Goal: Navigation & Orientation: Find specific page/section

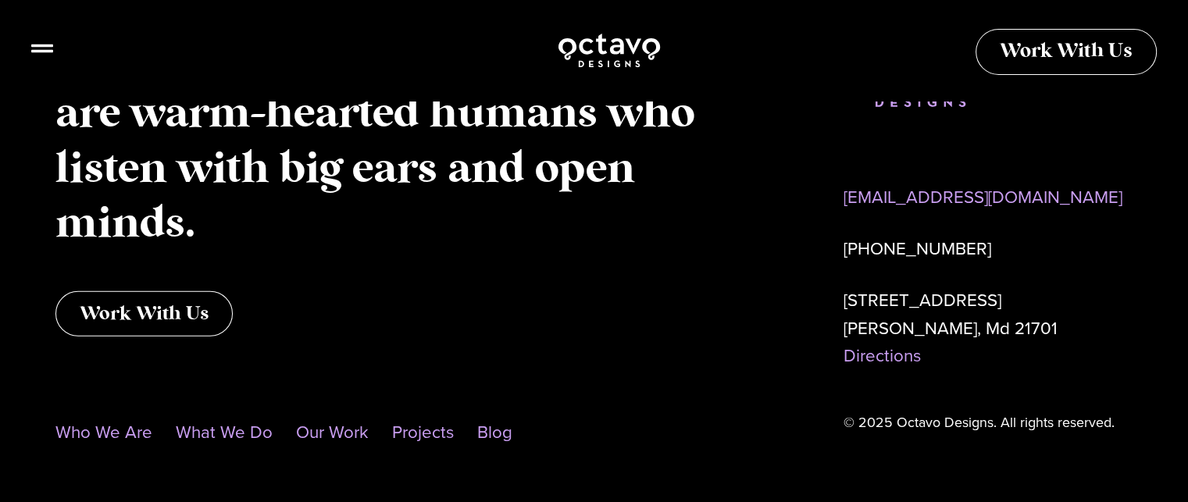
scroll to position [4139, 0]
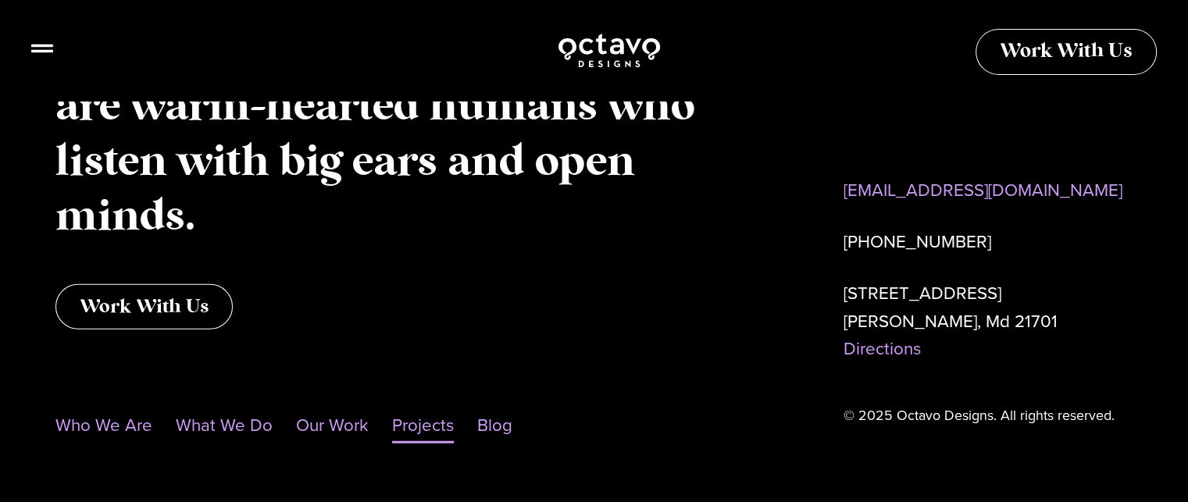
click at [427, 427] on link "Projects" at bounding box center [423, 426] width 62 height 36
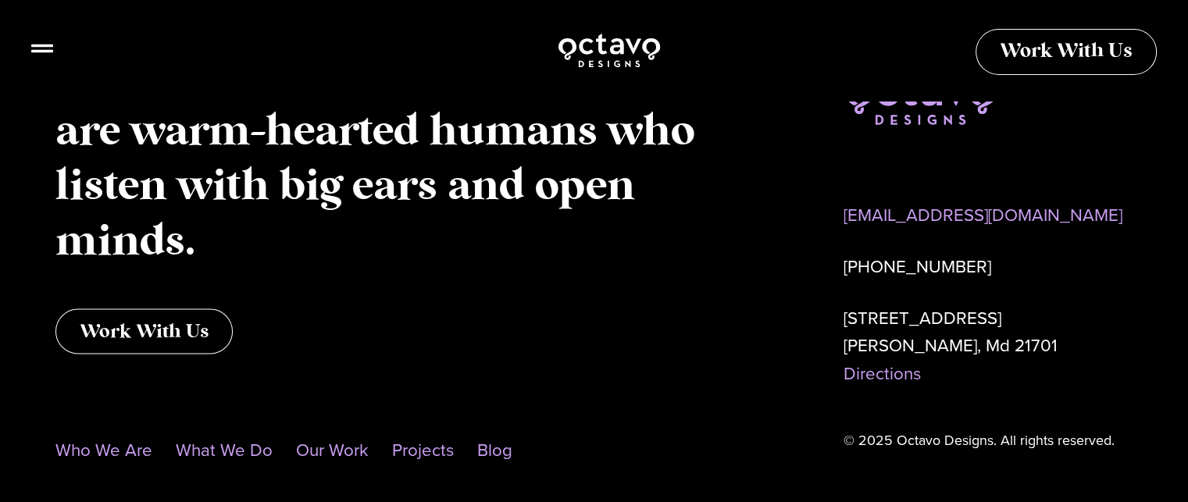
scroll to position [3046, 0]
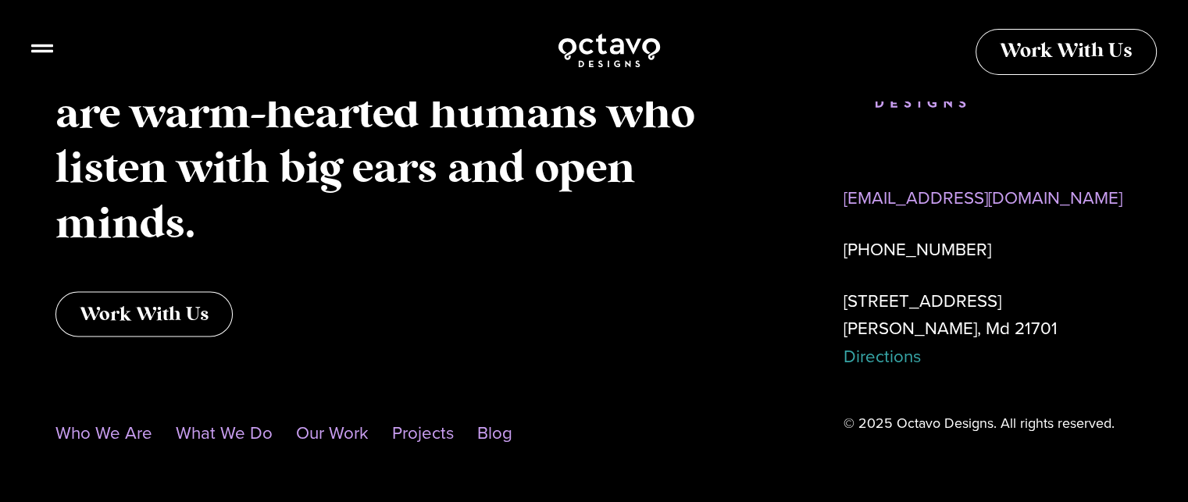
click at [875, 358] on link "Directions" at bounding box center [881, 357] width 77 height 26
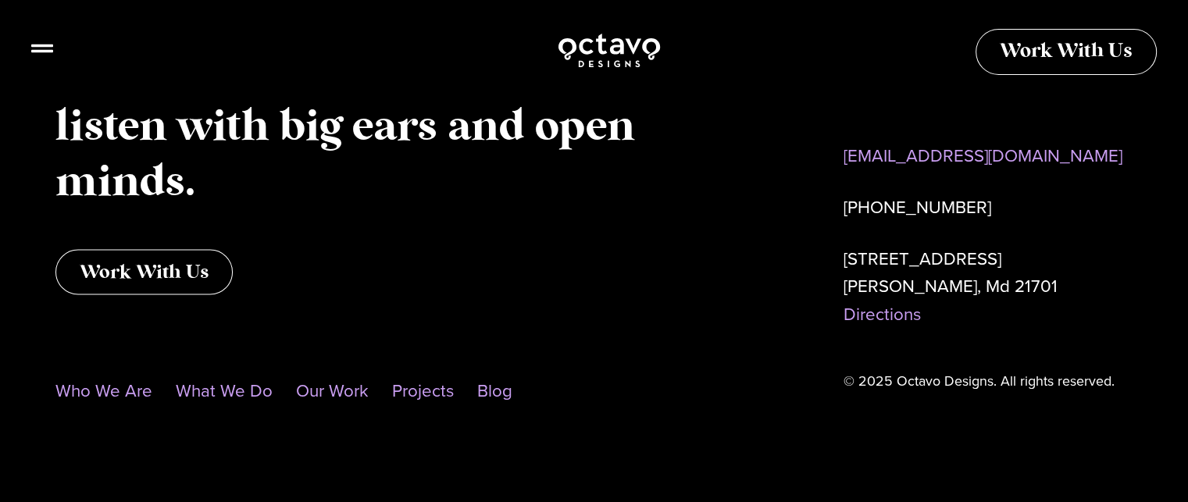
scroll to position [3111, 0]
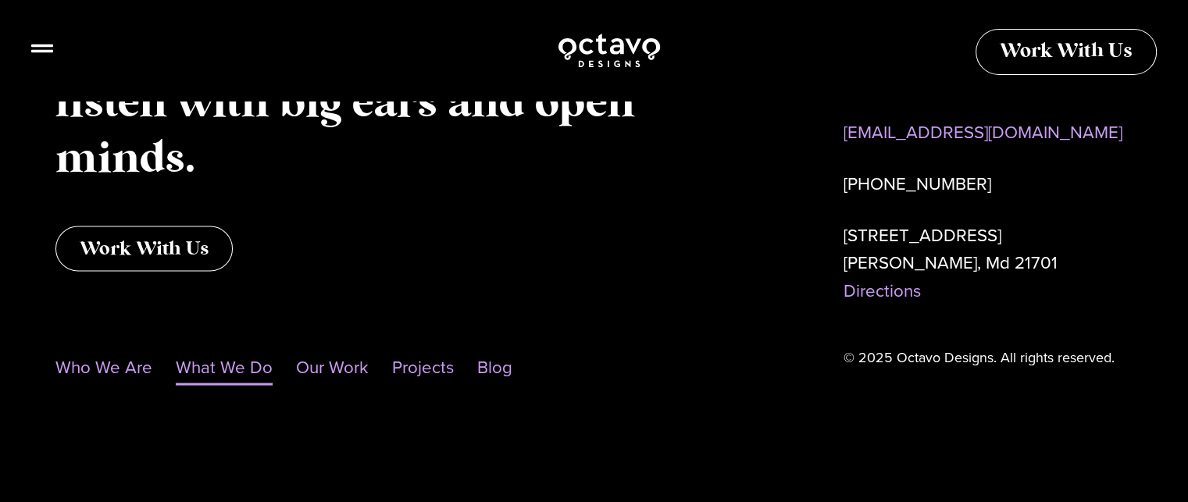
click at [230, 366] on link "What We Do" at bounding box center [224, 368] width 97 height 36
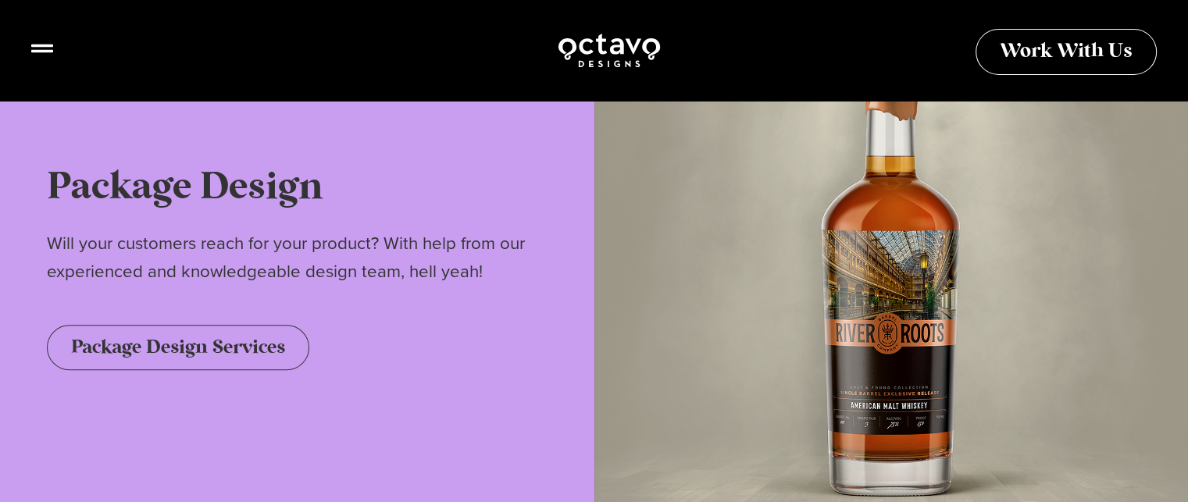
scroll to position [1093, 0]
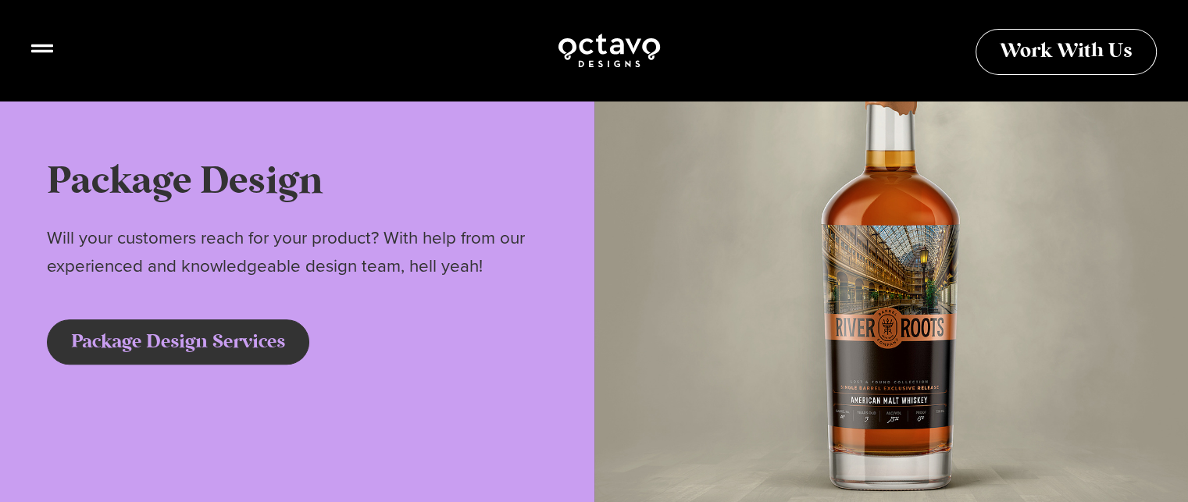
click at [178, 349] on span "Package Design Services" at bounding box center [178, 342] width 214 height 19
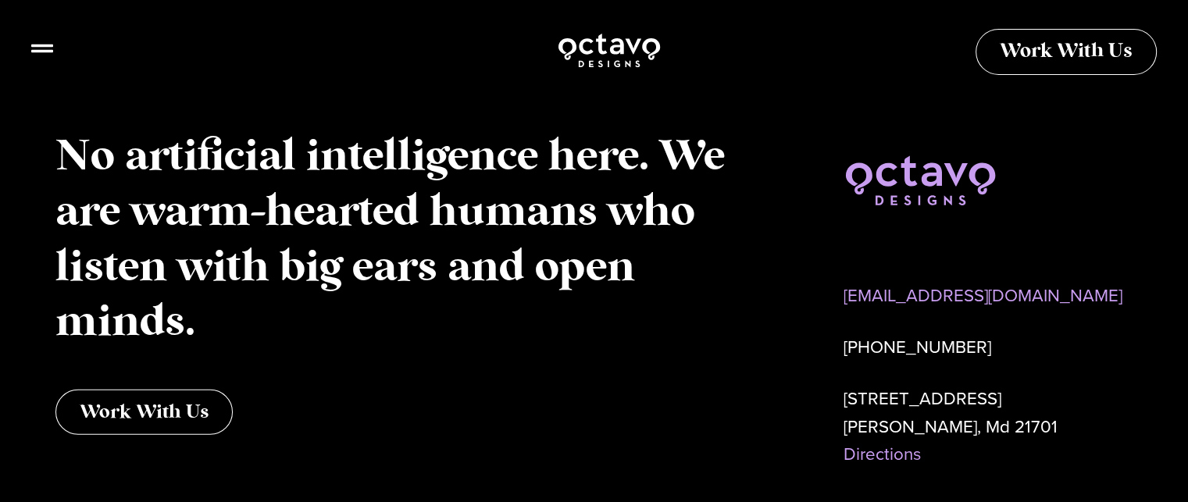
scroll to position [4061, 0]
